Goal: Task Accomplishment & Management: Use online tool/utility

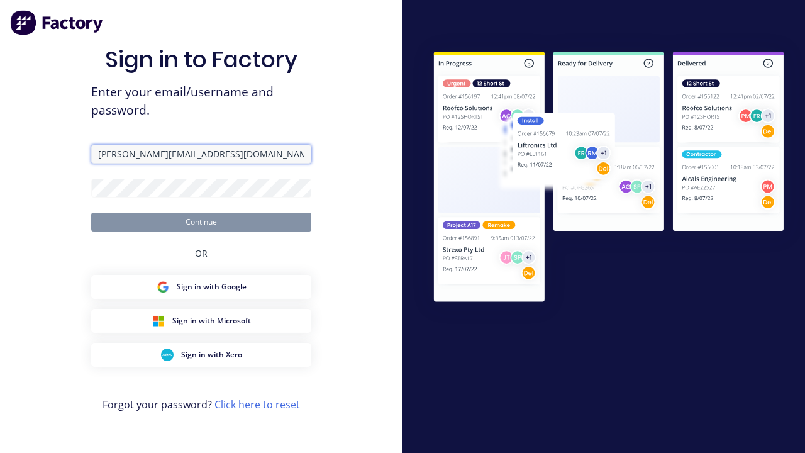
type input "[PERSON_NAME][EMAIL_ADDRESS][DOMAIN_NAME]"
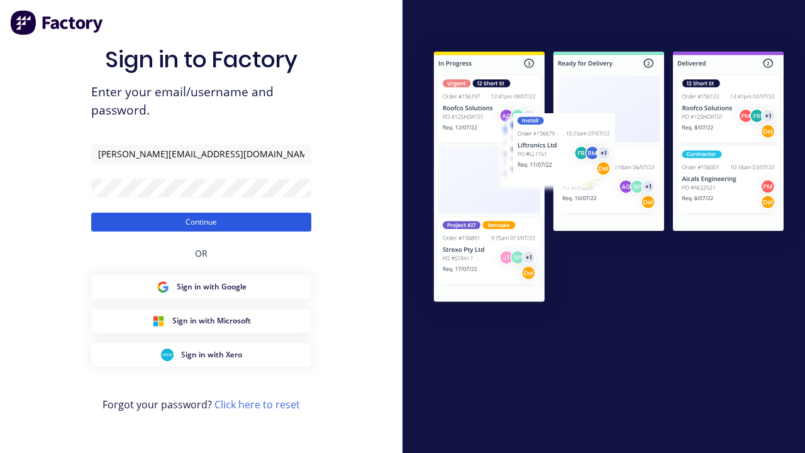
click at [201, 221] on button "Continue" at bounding box center [201, 222] width 220 height 19
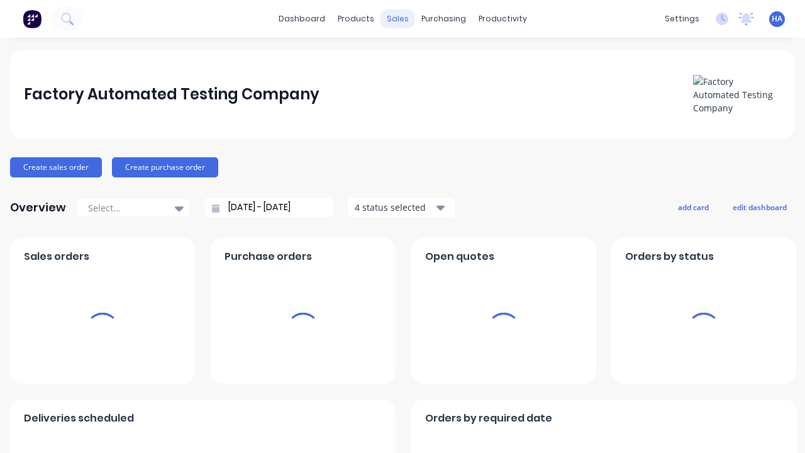
click at [397, 19] on div "sales" at bounding box center [398, 18] width 35 height 19
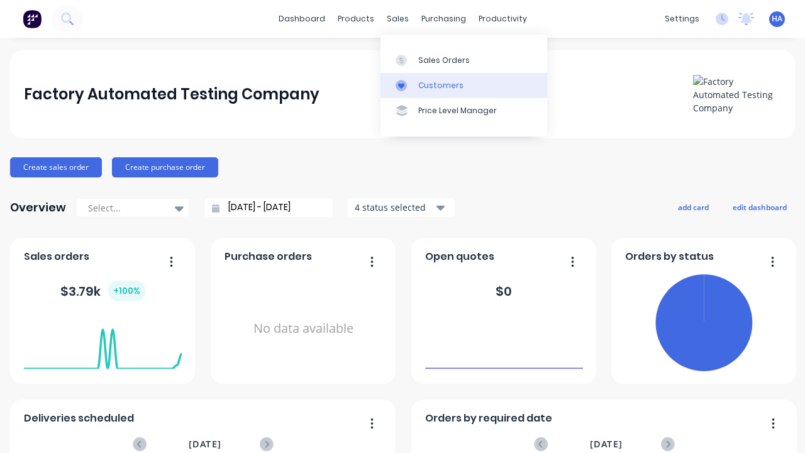
click at [464, 85] on link "Customers" at bounding box center [464, 85] width 167 height 25
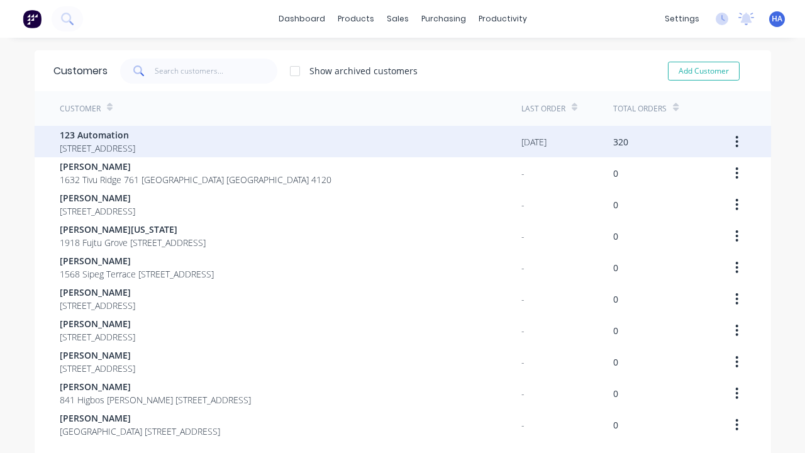
click at [135, 135] on span "123 Automation" at bounding box center [98, 134] width 76 height 13
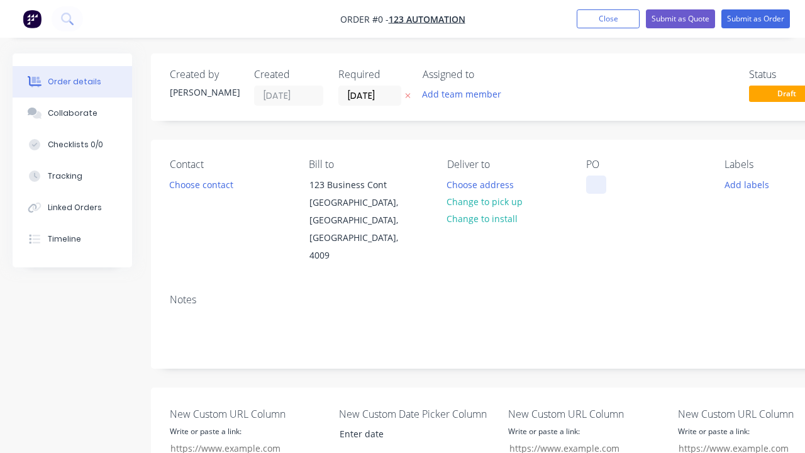
click at [596, 184] on div at bounding box center [596, 185] width 20 height 18
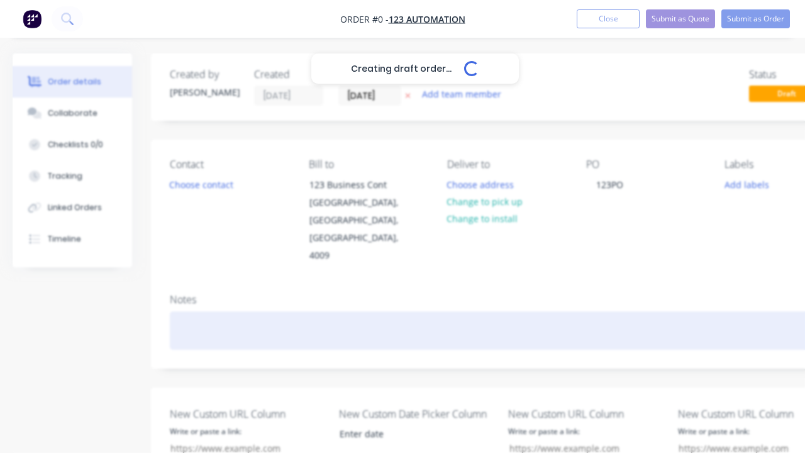
scroll to position [0, 38]
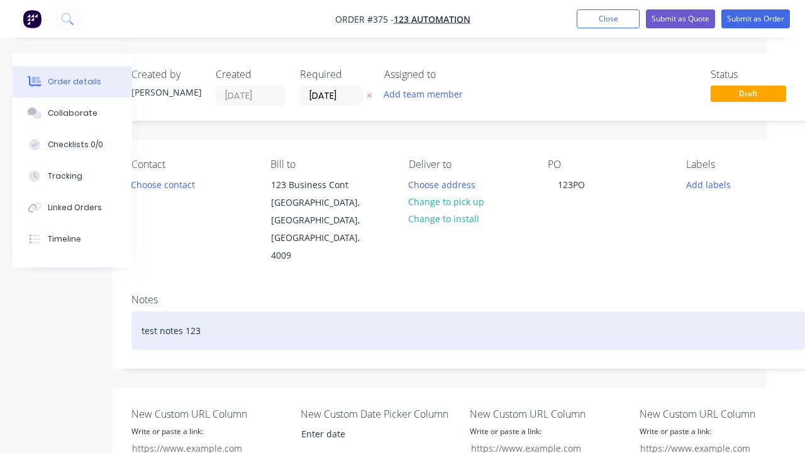
scroll to position [449, 38]
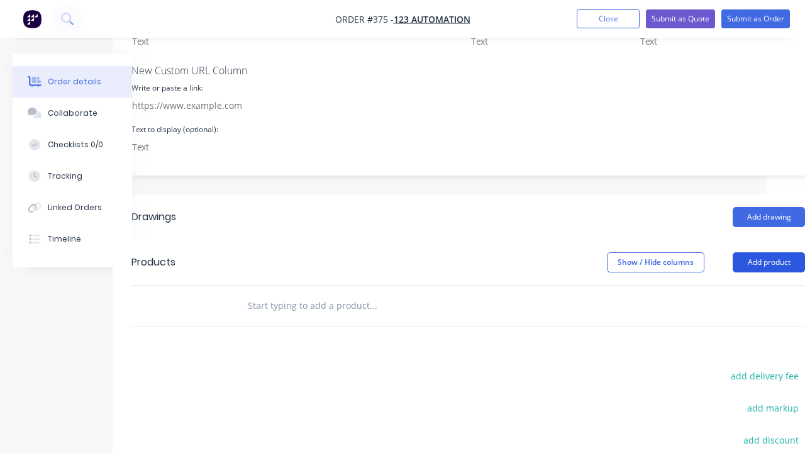
click at [769, 252] on button "Add product" at bounding box center [769, 262] width 72 height 20
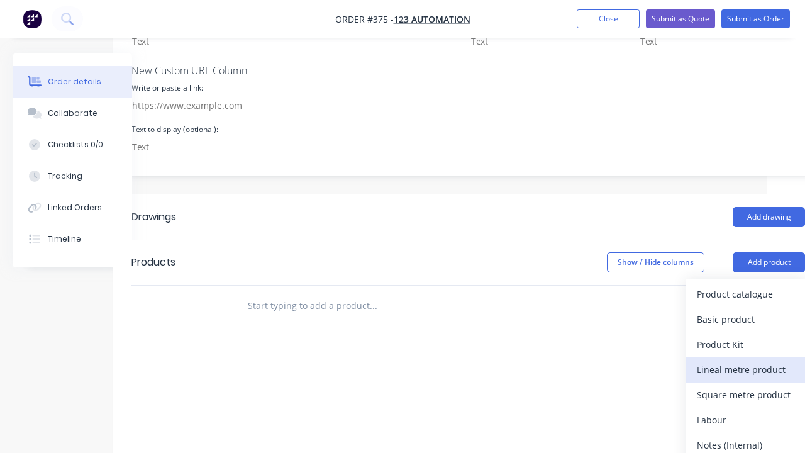
click at [746, 361] on div "Lineal metre product" at bounding box center [745, 370] width 97 height 18
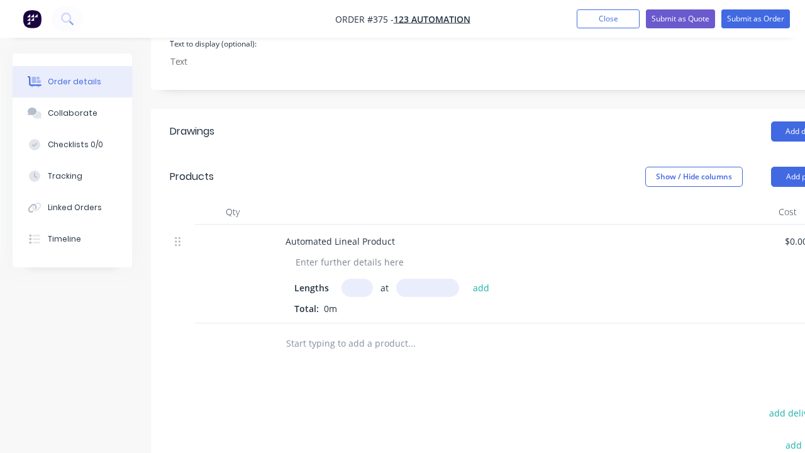
click at [411, 331] on input "text" at bounding box center [412, 343] width 252 height 25
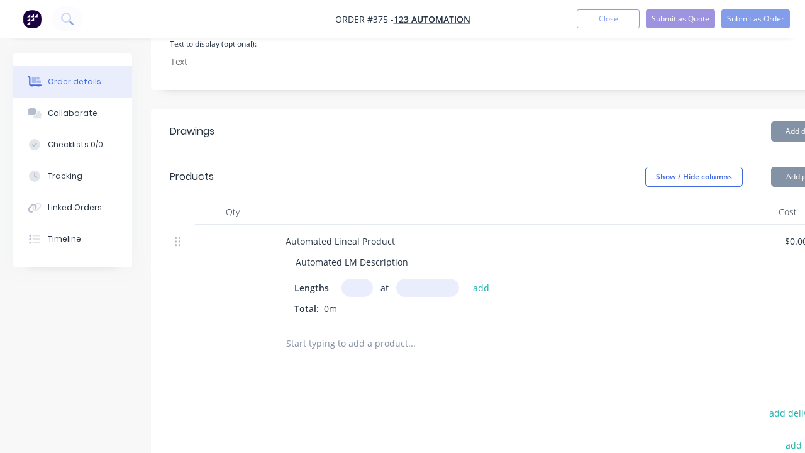
type input "1"
